Goal: Task Accomplishment & Management: Complete application form

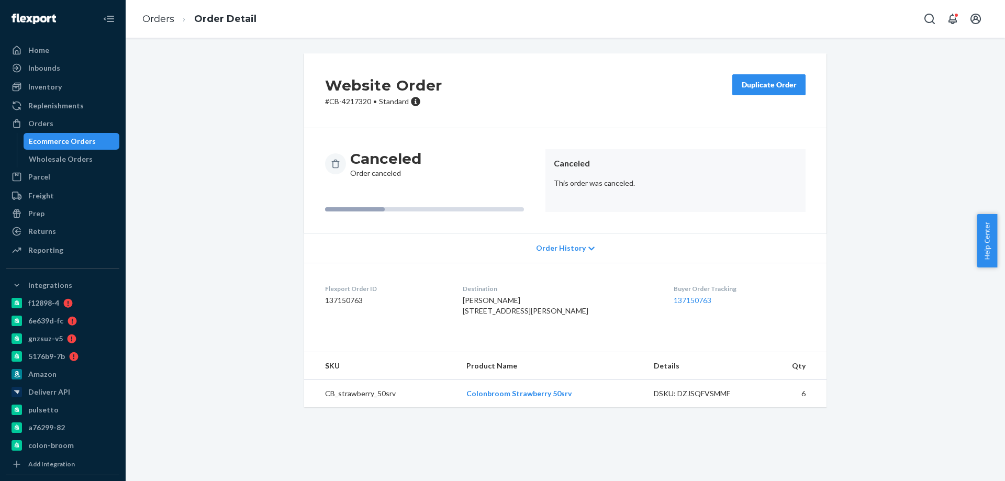
click at [68, 143] on div "Ecommerce Orders" at bounding box center [62, 141] width 67 height 10
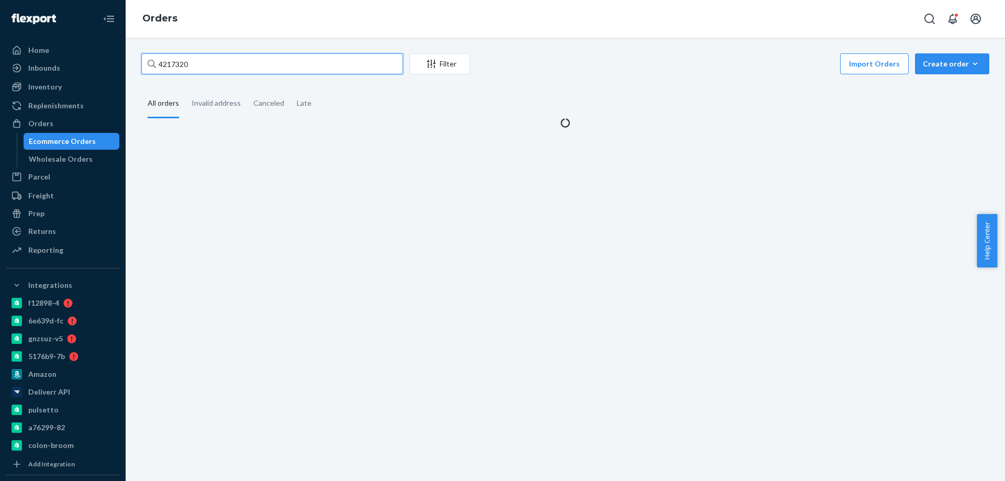
drag, startPoint x: 176, startPoint y: 68, endPoint x: 1, endPoint y: 69, distance: 174.8
click at [0, 70] on div "Home Inbounds Shipping Plans Problems Inventory Products Branded Packaging Repl…" at bounding box center [502, 240] width 1005 height 481
paste input "393326"
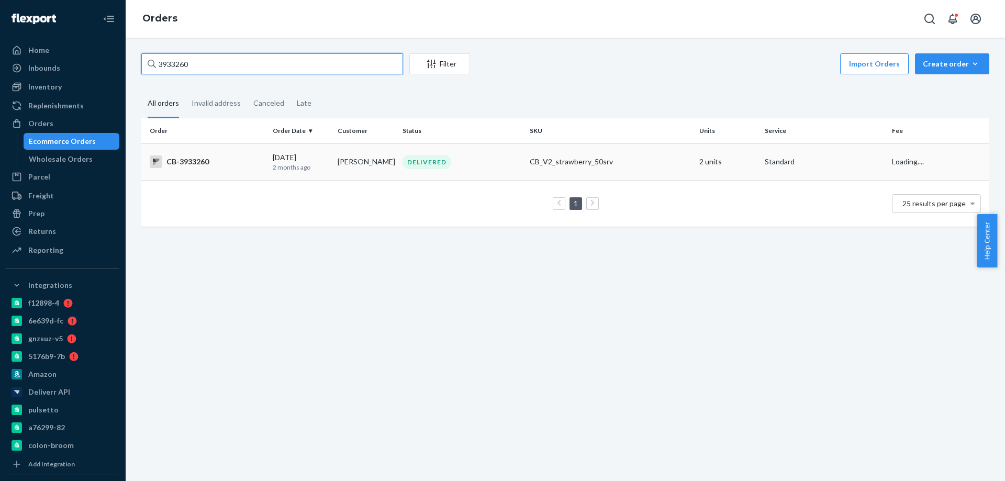
type input "3933260"
click at [314, 166] on p "2 months ago" at bounding box center [301, 167] width 57 height 9
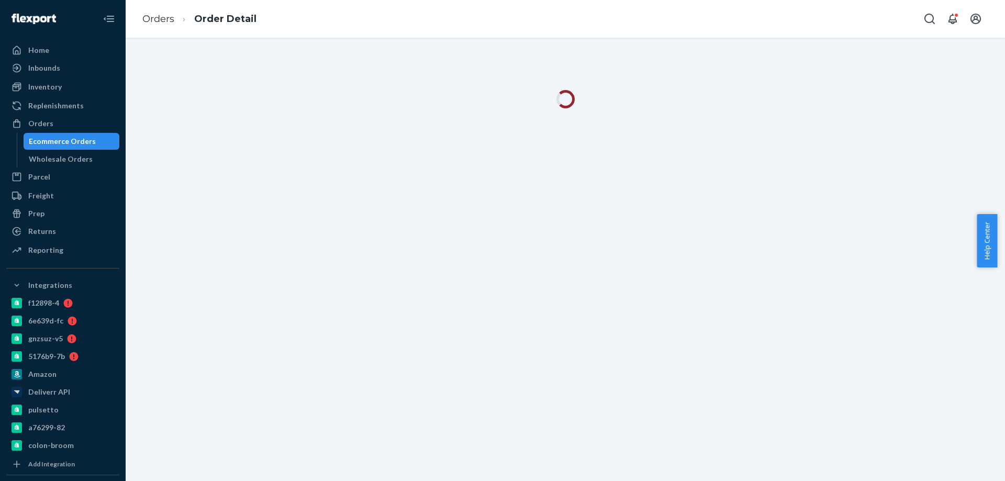
click at [488, 27] on div "Orders Order Detail" at bounding box center [565, 19] width 879 height 38
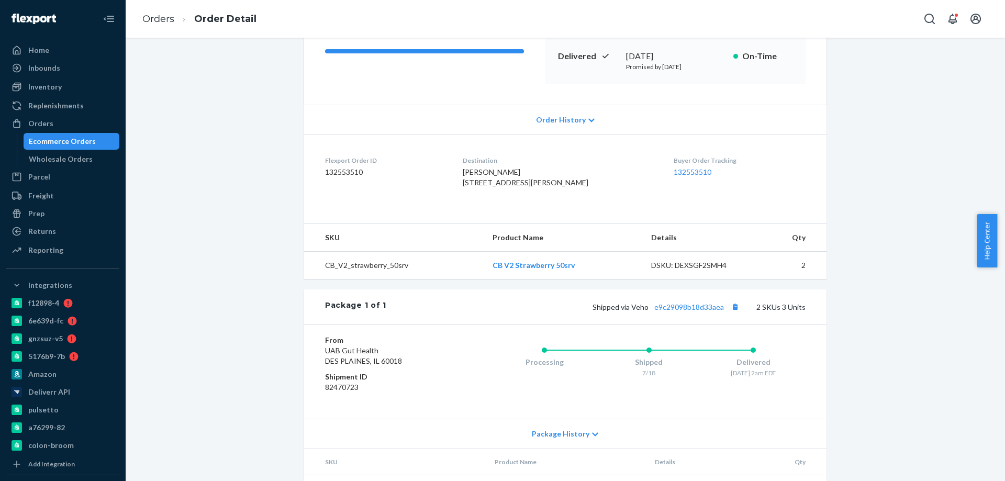
scroll to position [157, 0]
drag, startPoint x: 342, startPoint y: 184, endPoint x: 347, endPoint y: 188, distance: 6.7
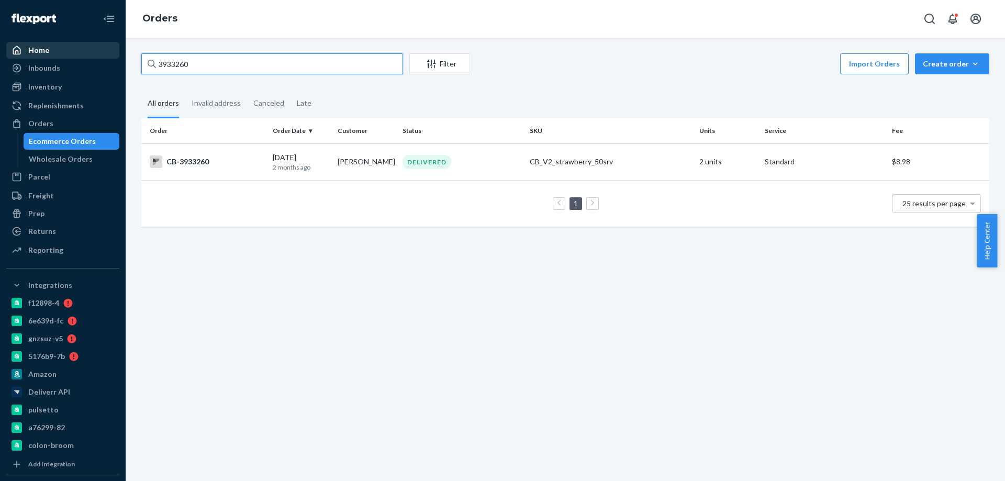
drag, startPoint x: 220, startPoint y: 63, endPoint x: 52, endPoint y: 49, distance: 168.7
click at [84, 57] on div "Home Inbounds Shipping Plans Problems Inventory Products Branded Packaging Repl…" at bounding box center [502, 240] width 1005 height 481
paste input "729221"
type input "3729221"
click at [362, 176] on td "[PERSON_NAME]" at bounding box center [365, 161] width 65 height 37
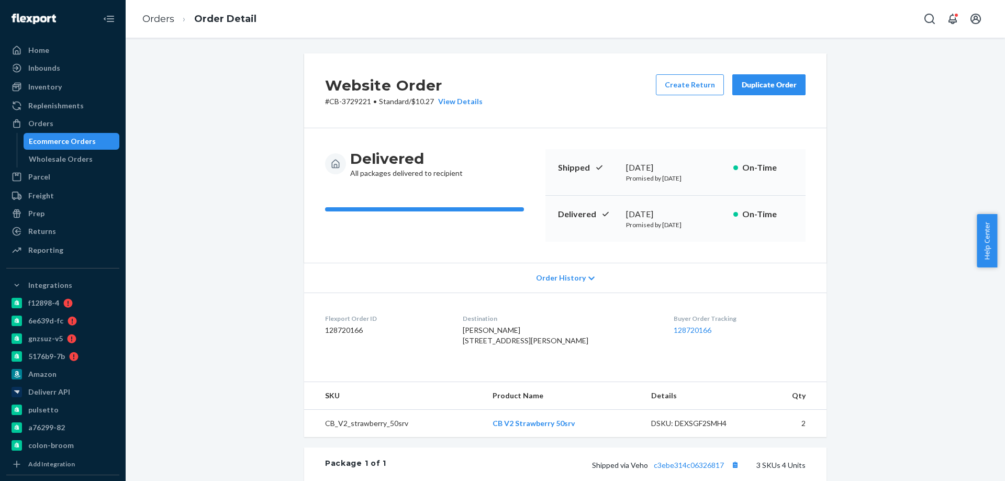
click at [85, 136] on div "Ecommerce Orders" at bounding box center [62, 141] width 67 height 10
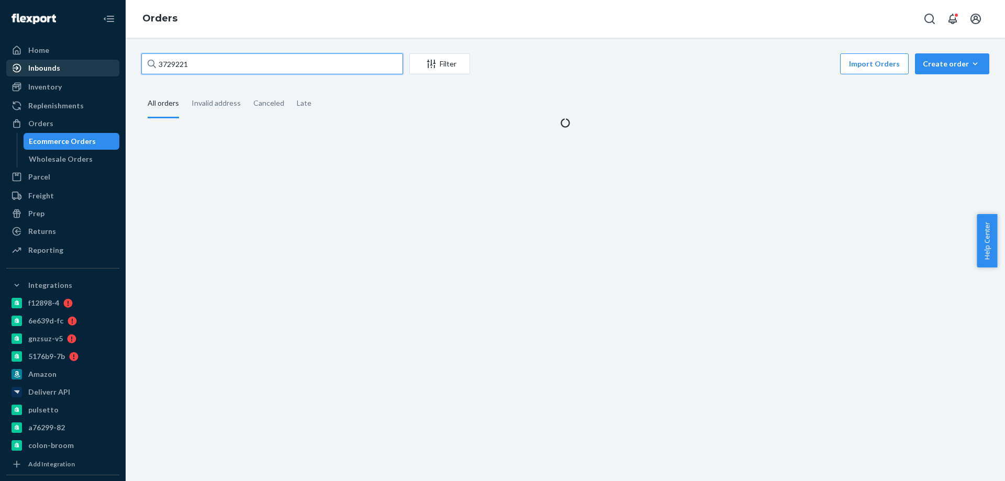
drag, startPoint x: 220, startPoint y: 63, endPoint x: 86, endPoint y: 76, distance: 135.1
click at [80, 59] on div "Home Inbounds Shipping Plans Problems Inventory Products Branded Packaging Repl…" at bounding box center [502, 240] width 1005 height 481
paste input "4199400"
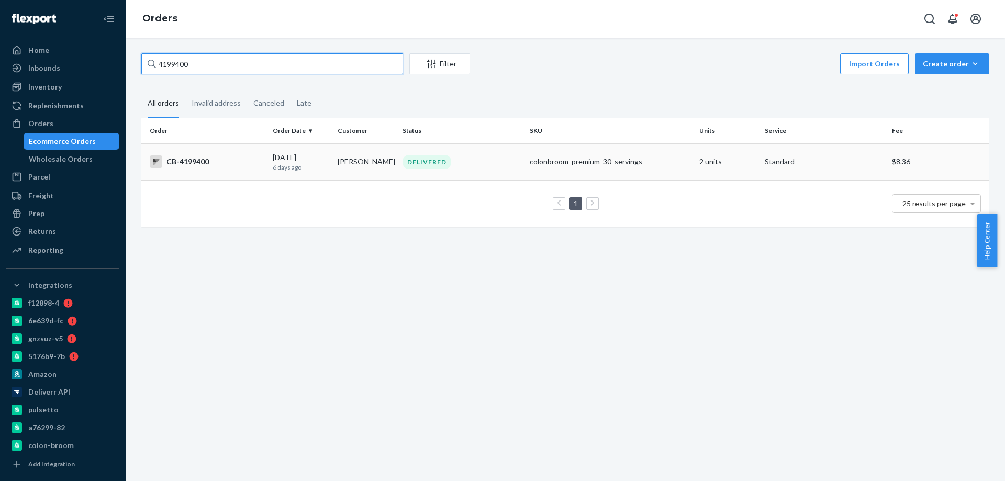
type input "4199400"
click at [349, 170] on td "[PERSON_NAME]" at bounding box center [365, 161] width 65 height 37
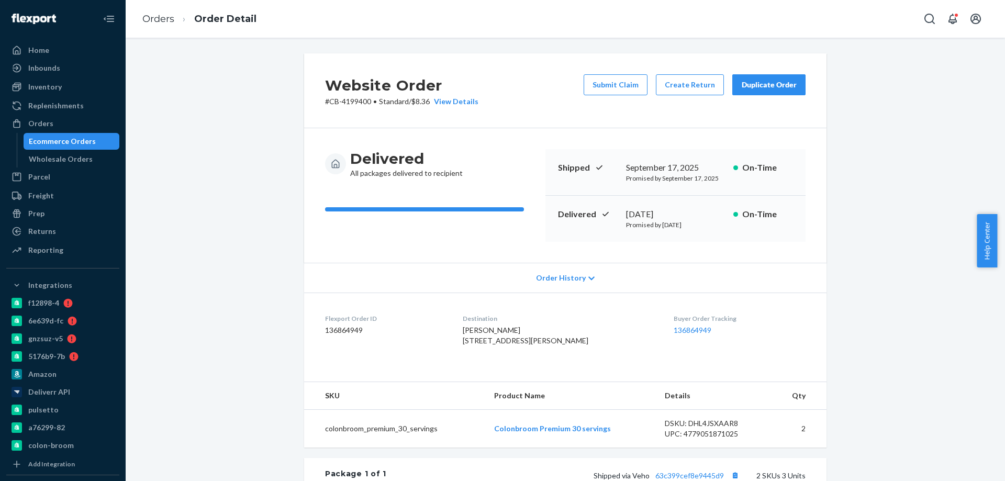
click at [69, 144] on div "Ecommerce Orders" at bounding box center [62, 141] width 67 height 10
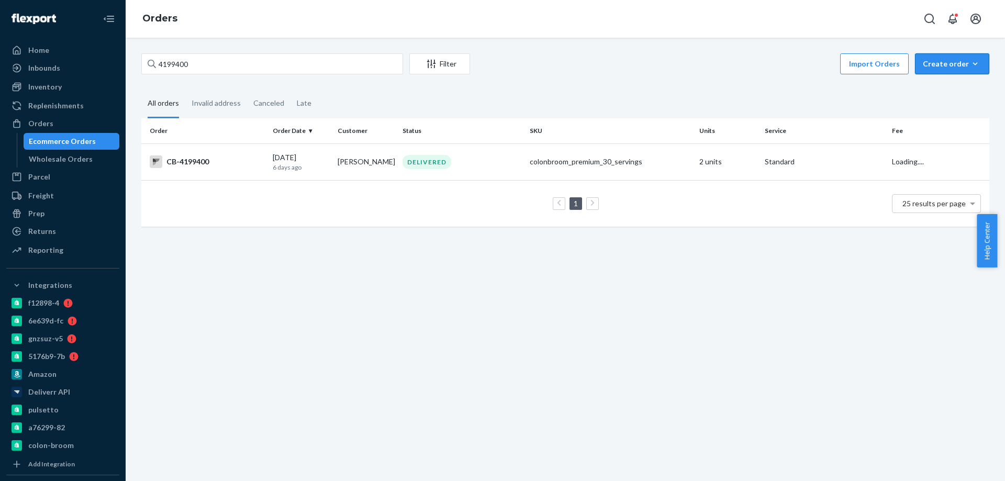
drag, startPoint x: 952, startPoint y: 68, endPoint x: 947, endPoint y: 88, distance: 21.5
click at [952, 69] on button "Create order Ecommerce order Removal order" at bounding box center [952, 63] width 74 height 21
click at [0, 0] on span "Ecommerce order" at bounding box center [0, 0] width 0 height 0
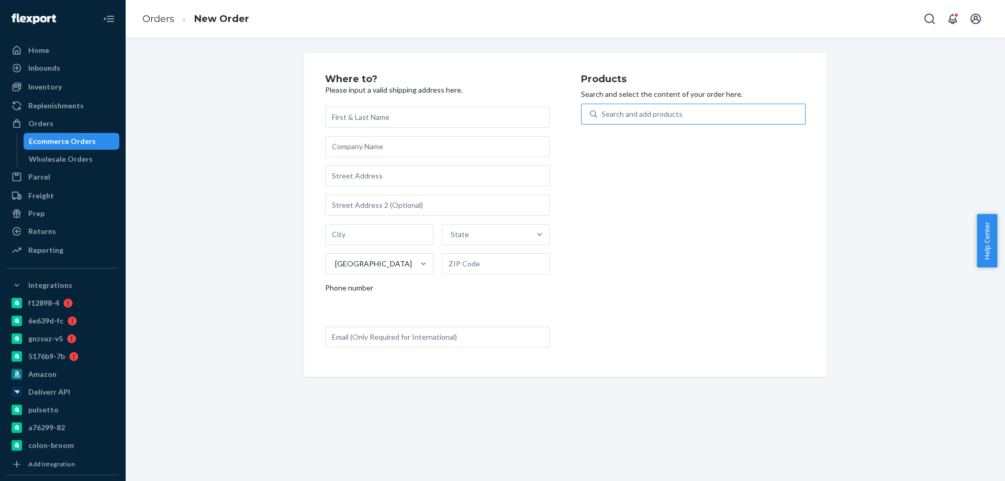
click at [684, 98] on p "Search and select the content of your order here." at bounding box center [693, 94] width 225 height 10
click at [664, 114] on div "Search and add products" at bounding box center [641, 114] width 81 height 10
click at [602, 114] on input "Search and add products" at bounding box center [601, 114] width 1 height 10
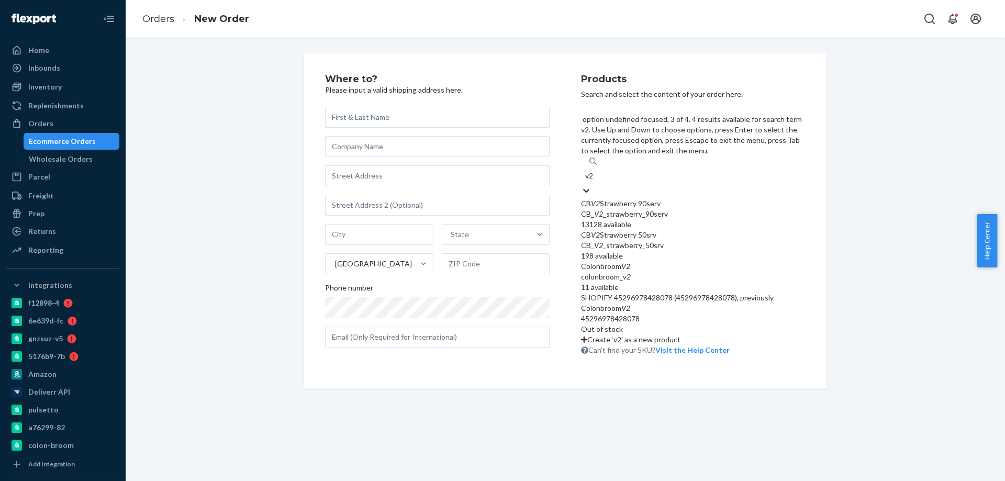
type input "v2"
click at [500, 427] on div "Where to? Please input a valid shipping address here. State United States Phone…" at bounding box center [565, 259] width 879 height 443
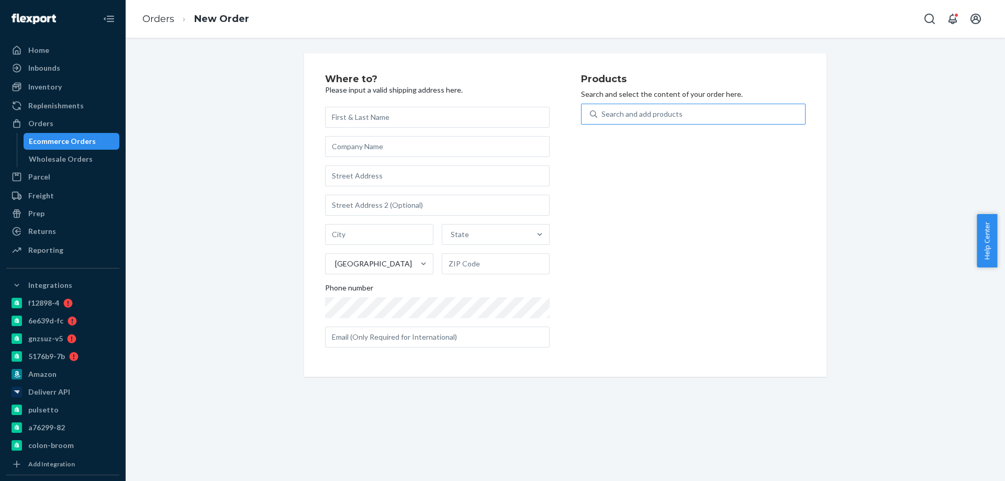
click at [87, 139] on div "Ecommerce Orders" at bounding box center [62, 141] width 67 height 10
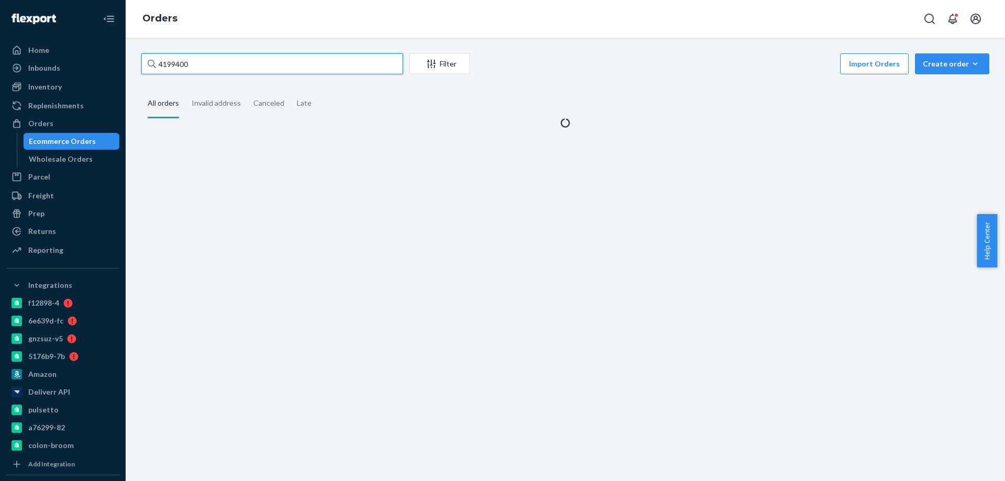
drag, startPoint x: 231, startPoint y: 60, endPoint x: 0, endPoint y: 49, distance: 231.6
click at [0, 55] on div "Home Inbounds Shipping Plans Problems Inventory Products Branded Packaging Repl…" at bounding box center [502, 240] width 1005 height 481
paste input "58598"
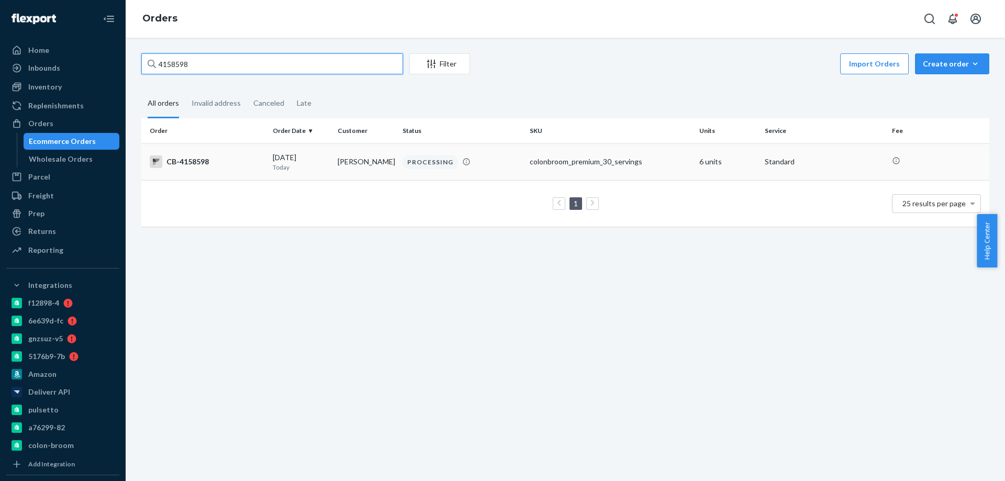
type input "4158598"
click at [318, 160] on div "[DATE] [DATE]" at bounding box center [301, 161] width 57 height 19
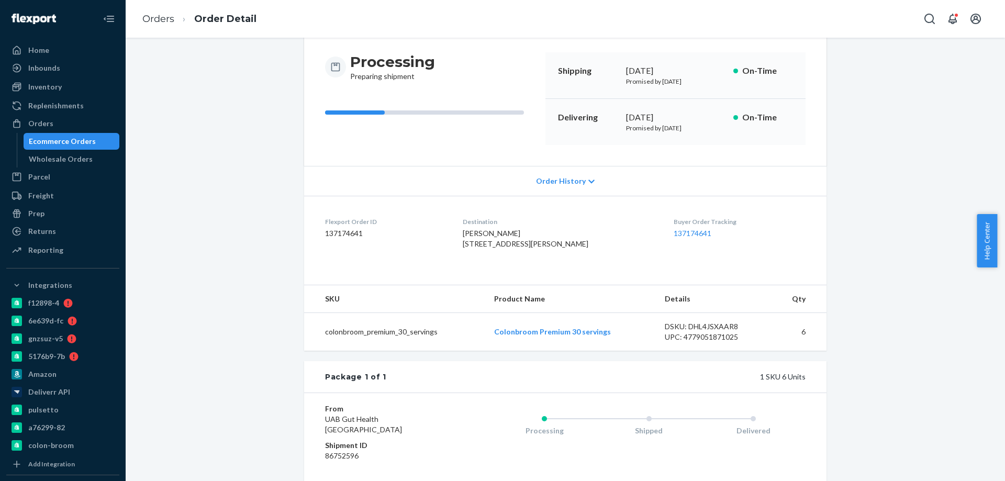
scroll to position [96, 0]
